Goal: Task Accomplishment & Management: Manage account settings

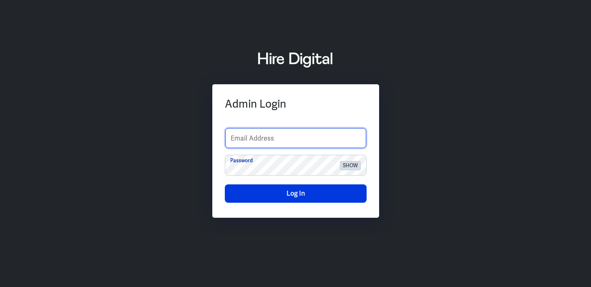
type input "luoqian.lee@hiredigital.com"
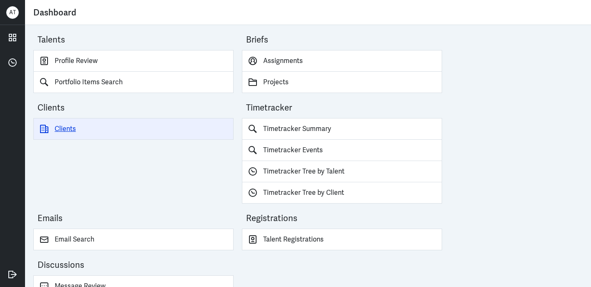
click at [58, 125] on link "Clients" at bounding box center [133, 129] width 200 height 22
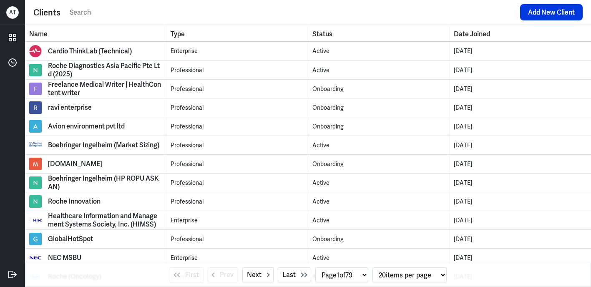
click at [96, 13] on input "text" at bounding box center [292, 12] width 447 height 13
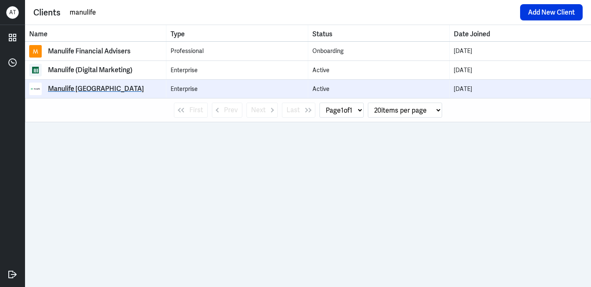
type input "manulife"
click at [90, 88] on div "Manulife [GEOGRAPHIC_DATA]" at bounding box center [96, 89] width 96 height 8
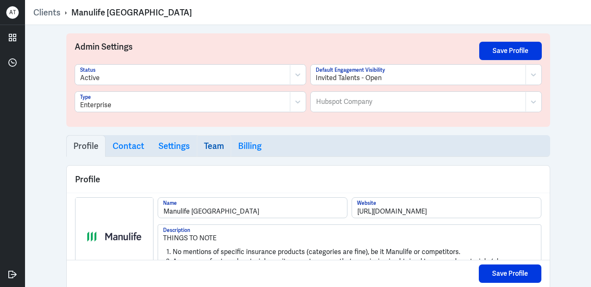
click at [216, 146] on h3 "Team" at bounding box center [214, 146] width 20 height 10
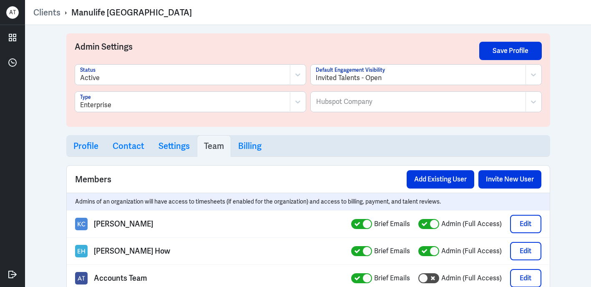
select select "1"
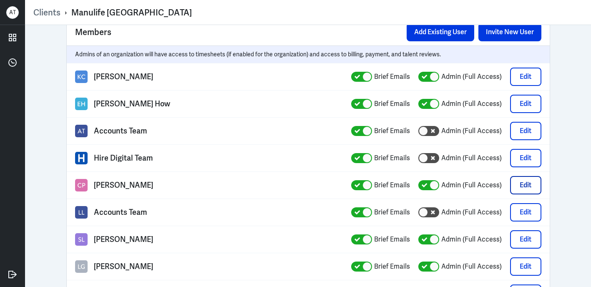
click at [522, 183] on button "Edit" at bounding box center [525, 185] width 31 height 18
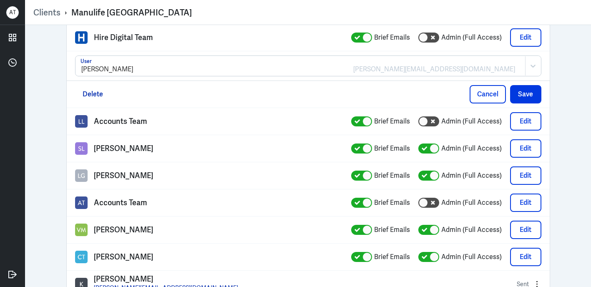
scroll to position [283, 0]
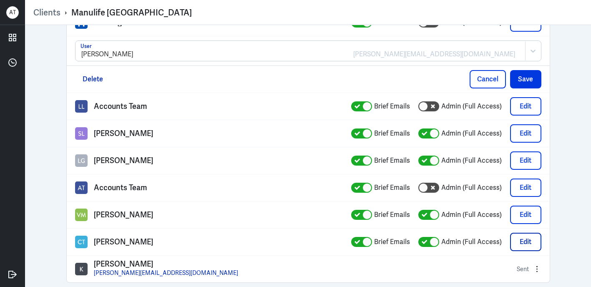
click at [518, 244] on button "Edit" at bounding box center [525, 242] width 31 height 18
